Goal: Information Seeking & Learning: Check status

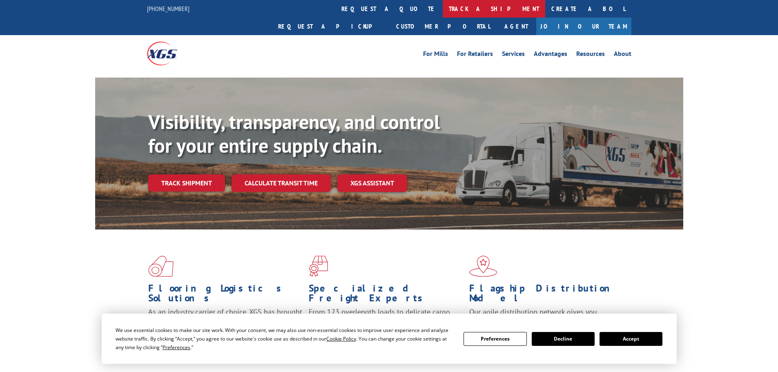
click at [442, 11] on link "track a shipment" at bounding box center [493, 9] width 102 height 18
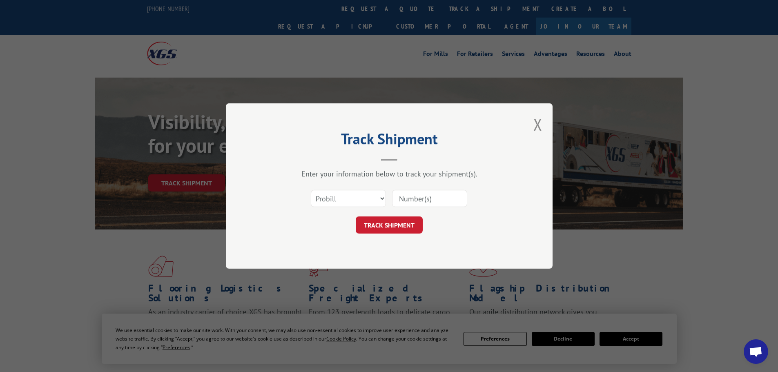
click at [413, 195] on input at bounding box center [429, 198] width 75 height 17
paste input "16397745"
type input "16397745"
click at [405, 226] on button "TRACK SHIPMENT" at bounding box center [389, 224] width 67 height 17
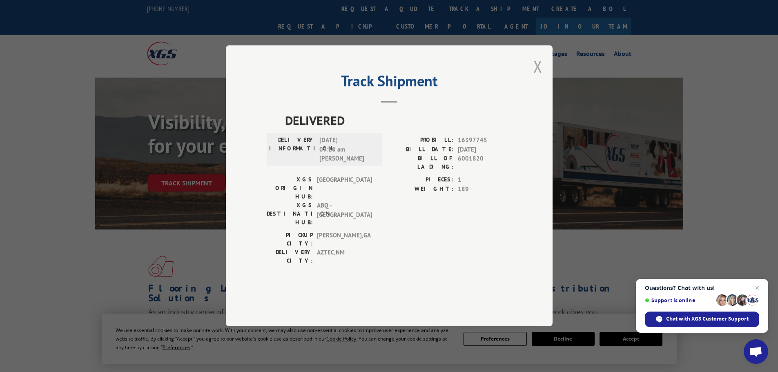
click at [537, 77] on button "Close modal" at bounding box center [537, 67] width 9 height 22
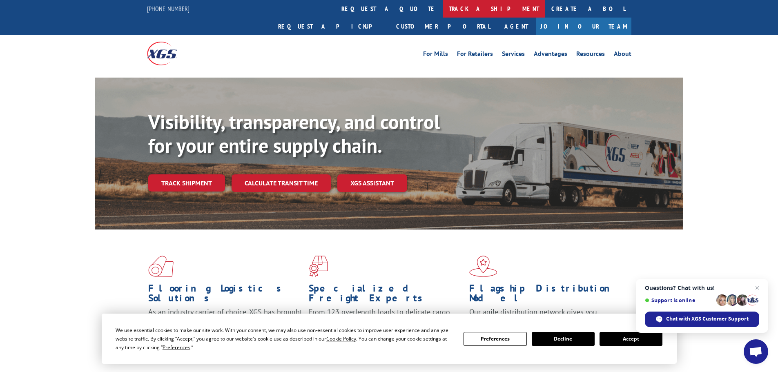
click at [442, 4] on link "track a shipment" at bounding box center [493, 9] width 102 height 18
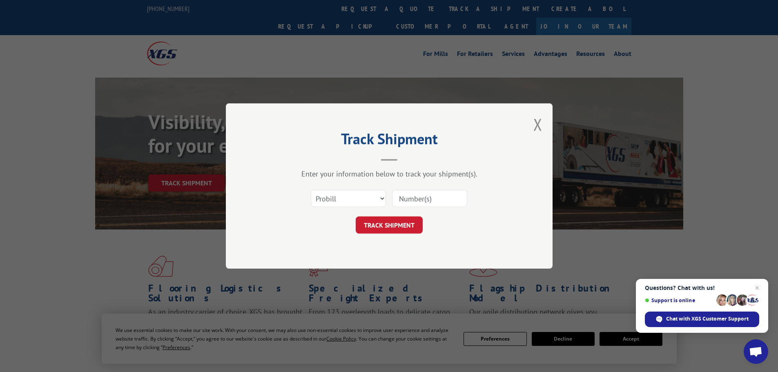
click at [424, 198] on input at bounding box center [429, 198] width 75 height 17
paste input "17468059"
type input "17468059"
click at [417, 221] on button "TRACK SHIPMENT" at bounding box center [389, 224] width 67 height 17
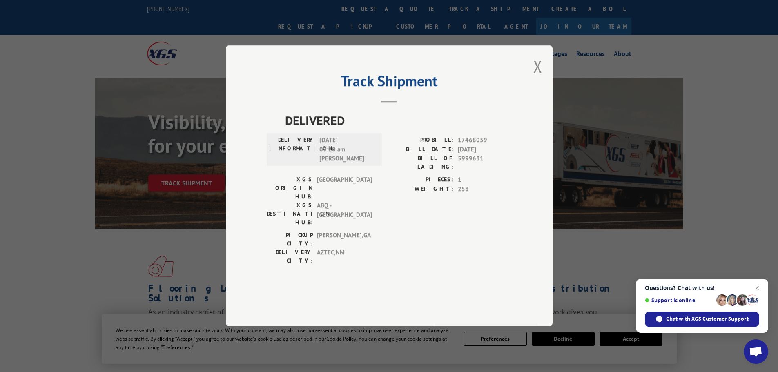
click at [540, 77] on button "Close modal" at bounding box center [537, 67] width 9 height 22
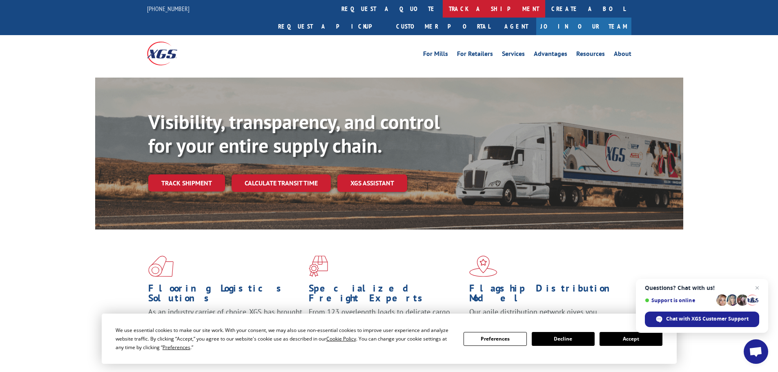
click at [442, 11] on link "track a shipment" at bounding box center [493, 9] width 102 height 18
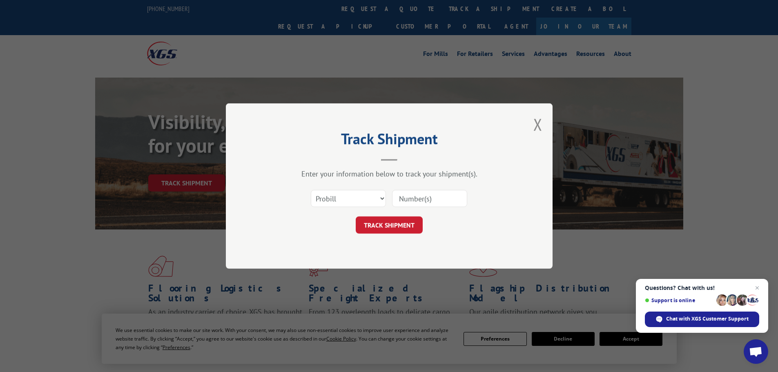
click at [410, 198] on input at bounding box center [429, 198] width 75 height 17
paste input "17468071"
type input "17468071"
click at [398, 221] on button "TRACK SHIPMENT" at bounding box center [389, 224] width 67 height 17
